Goal: Communication & Community: Answer question/provide support

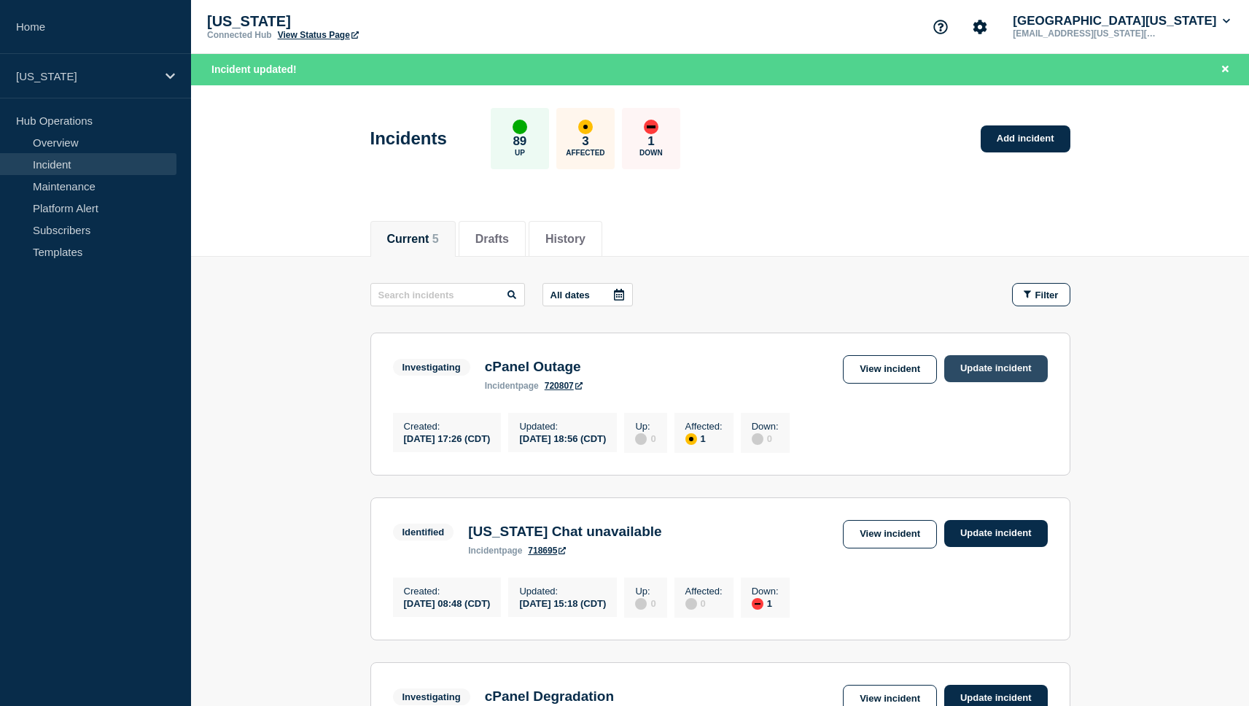
click at [999, 372] on link "Update incident" at bounding box center [996, 368] width 104 height 27
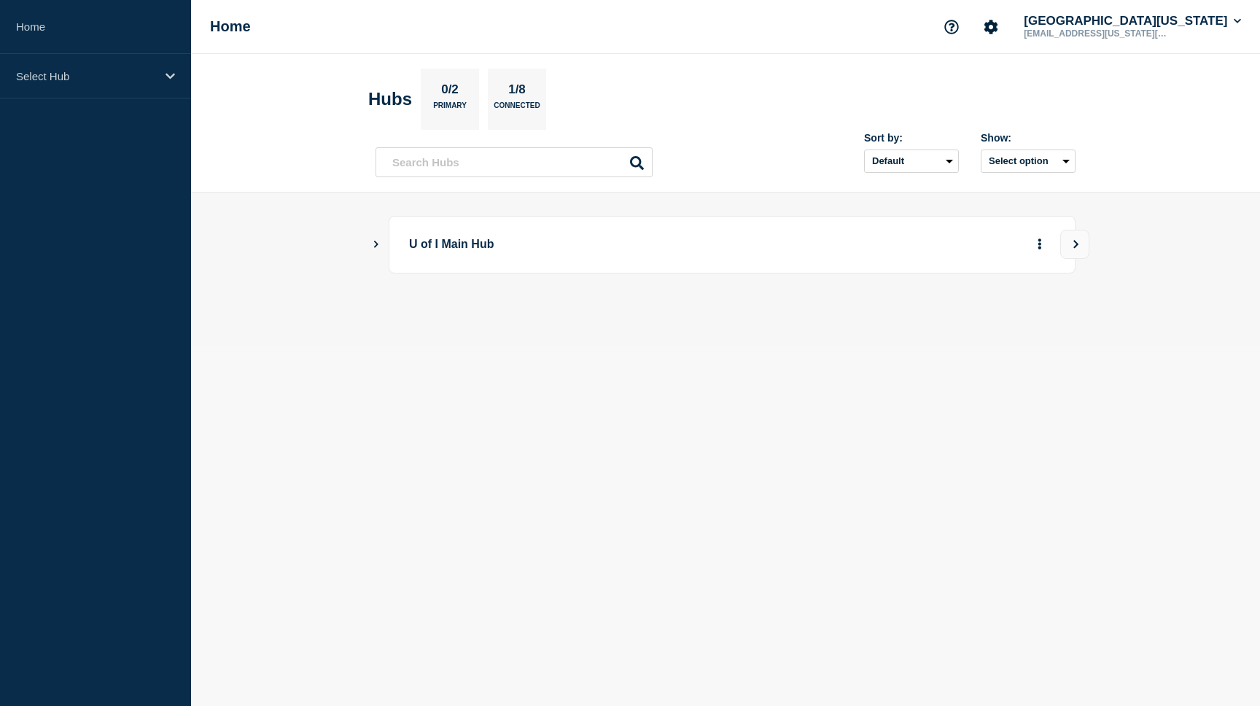
click at [376, 247] on icon "Show Connected Hubs" at bounding box center [376, 244] width 4 height 7
click at [988, 316] on button "See overview" at bounding box center [988, 317] width 77 height 29
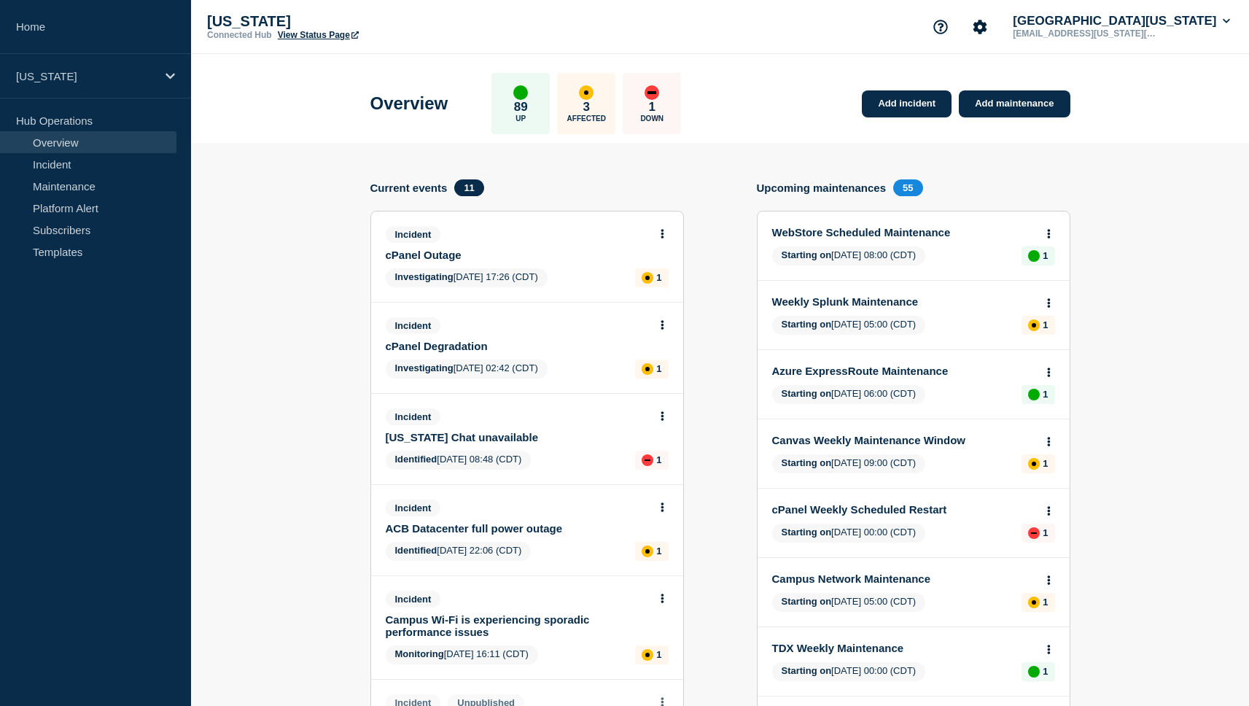
click at [444, 257] on link "cPanel Outage" at bounding box center [517, 255] width 263 height 12
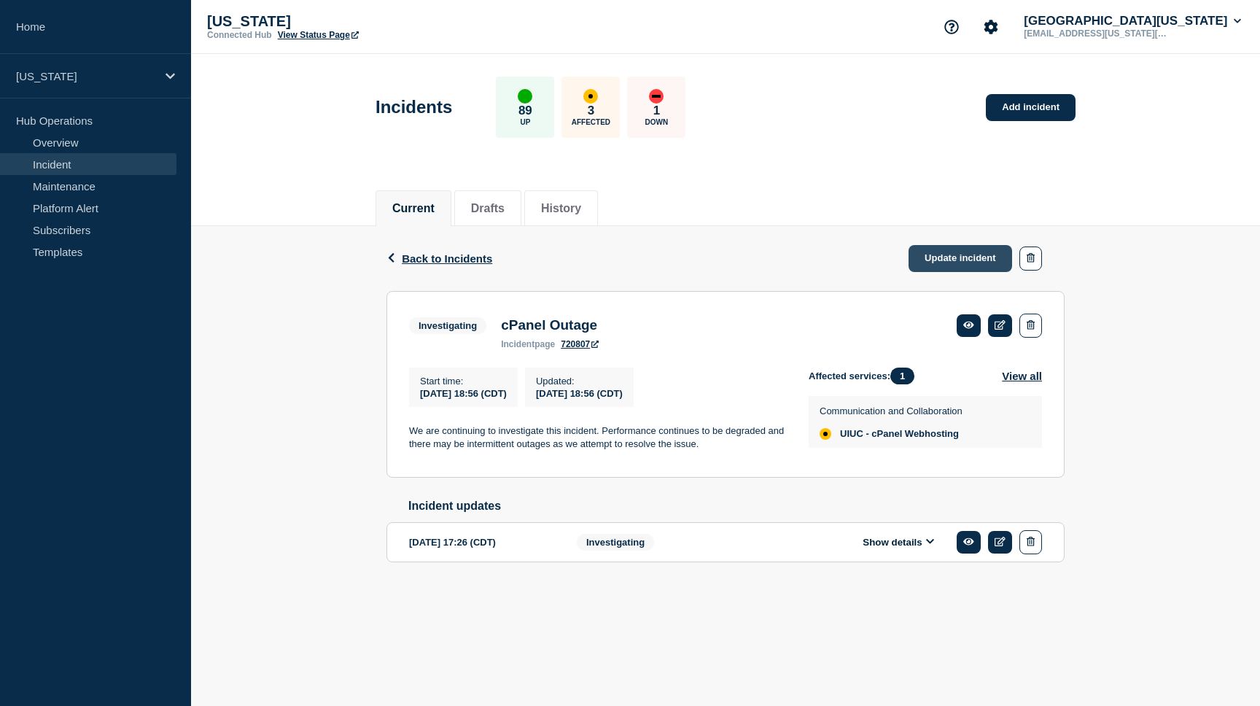
click at [945, 261] on link "Update incident" at bounding box center [960, 258] width 104 height 27
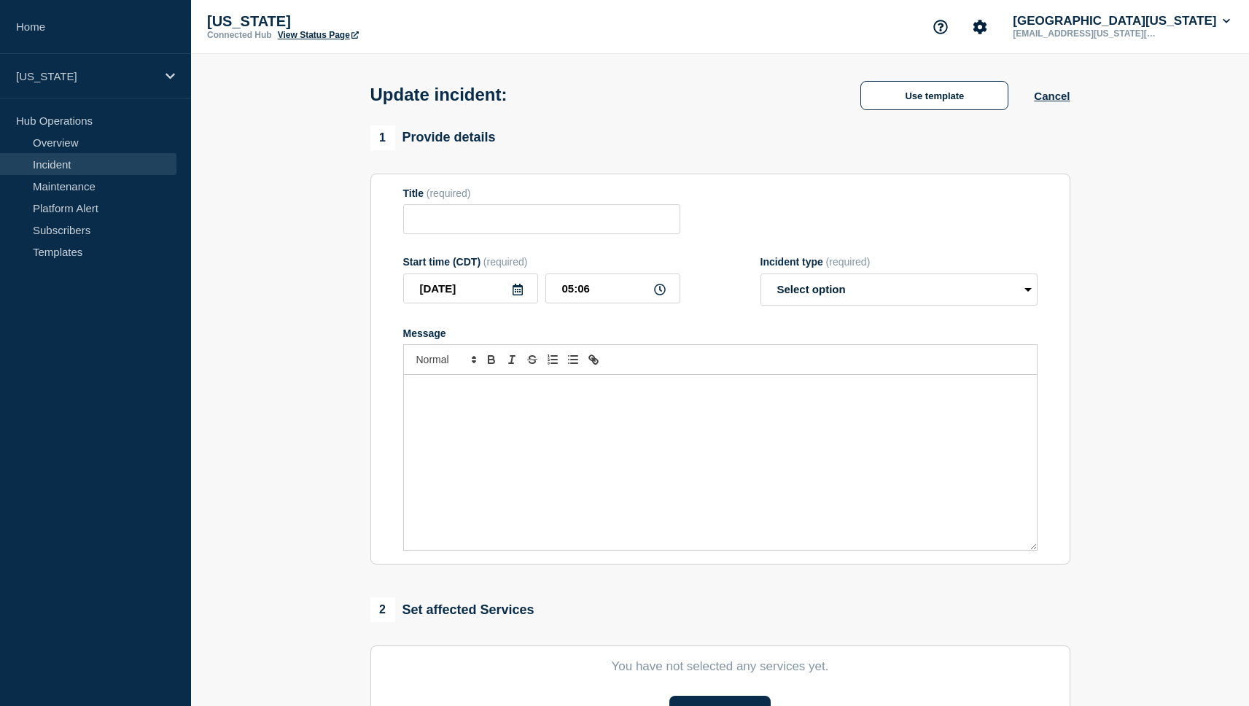
type input "cPanel Outage"
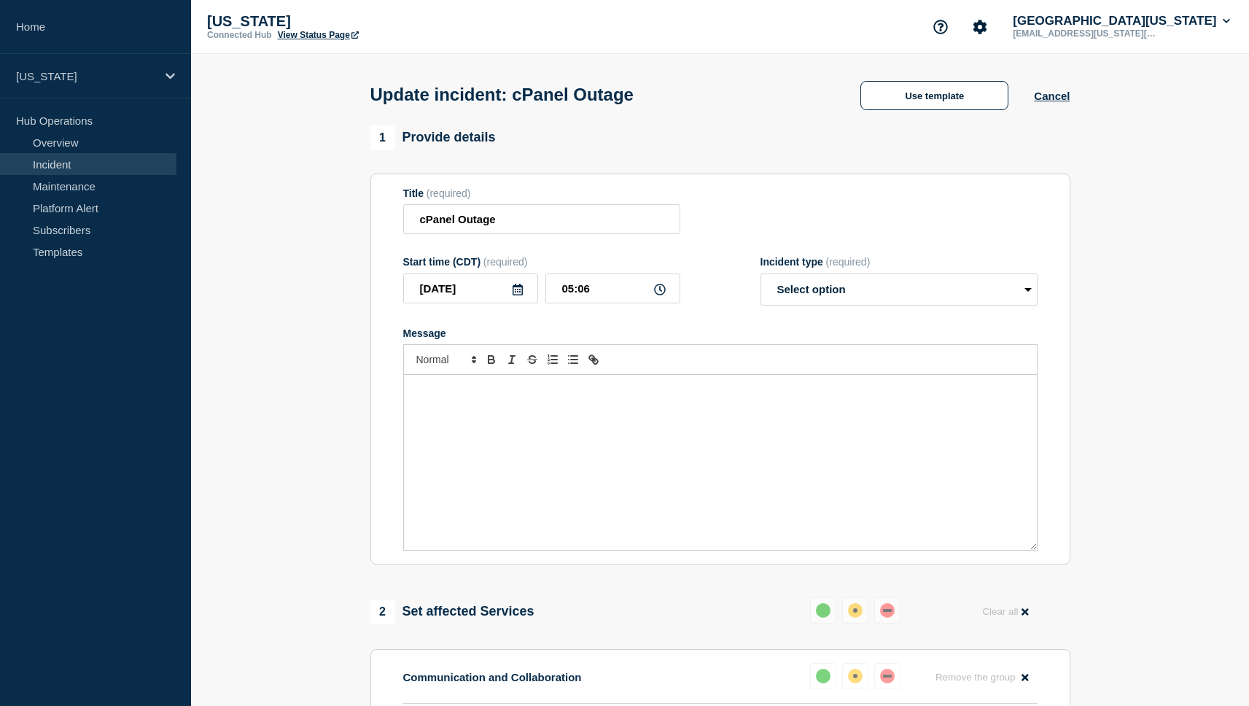
click at [579, 416] on div "Message" at bounding box center [720, 462] width 633 height 175
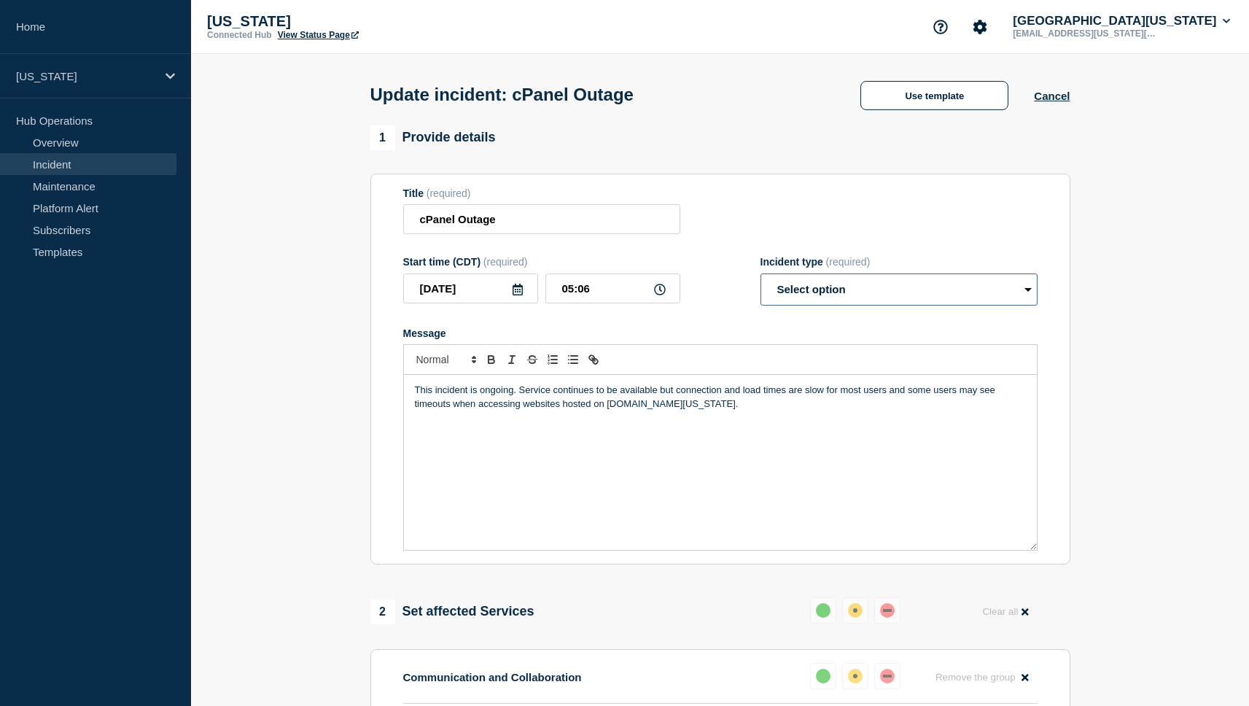
select select "identified"
click option "Identified" at bounding box center [0, 0] width 0 height 0
click at [714, 410] on p "This incident is ongoing. Service continues to be available but connection and …" at bounding box center [720, 396] width 611 height 27
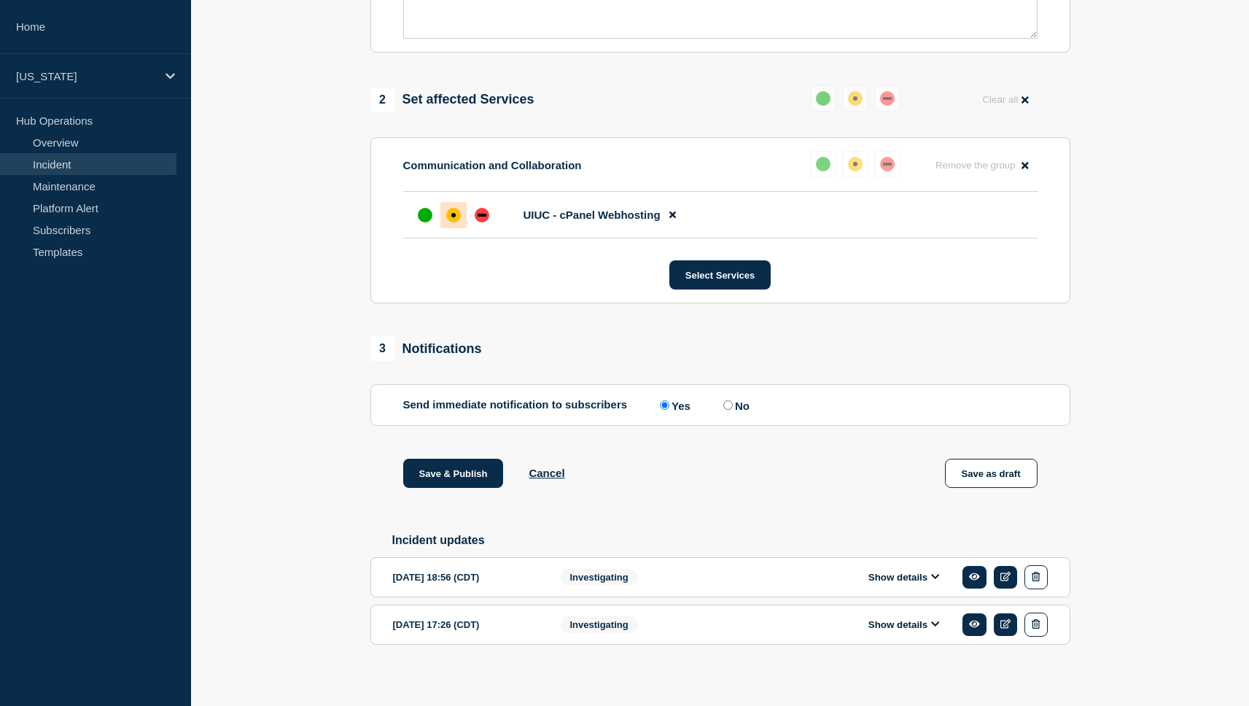
scroll to position [548, 0]
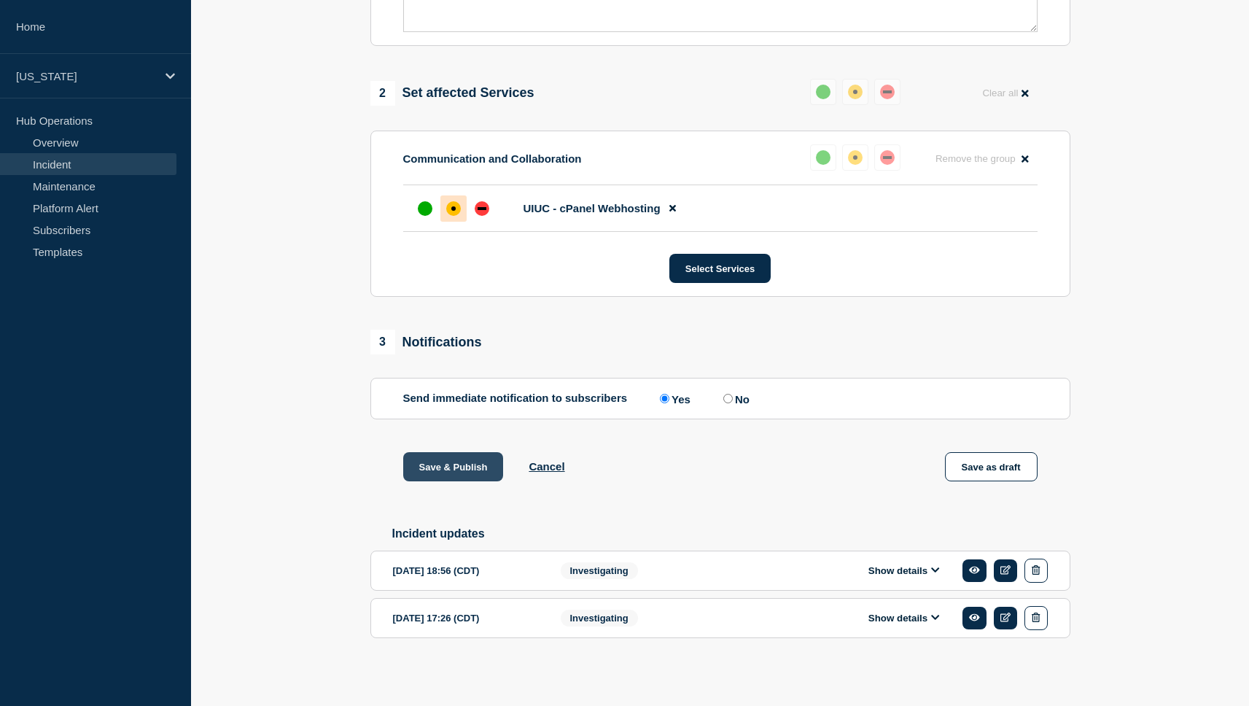
click at [432, 464] on button "Save & Publish" at bounding box center [453, 466] width 101 height 29
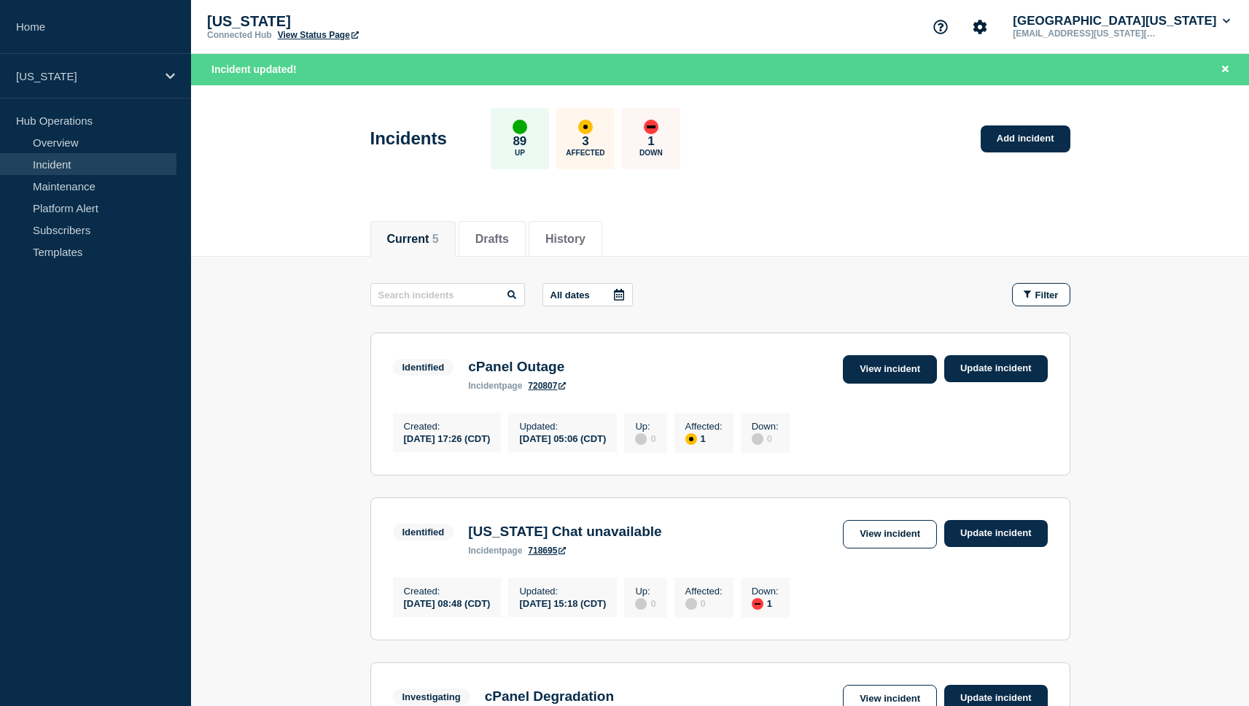
click at [900, 379] on link "View incident" at bounding box center [890, 369] width 94 height 28
